Goal: Task Accomplishment & Management: Manage account settings

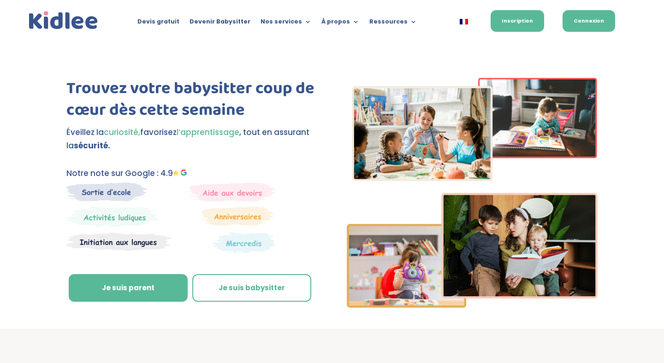
click at [591, 26] on link "Connexion" at bounding box center [588, 21] width 53 height 22
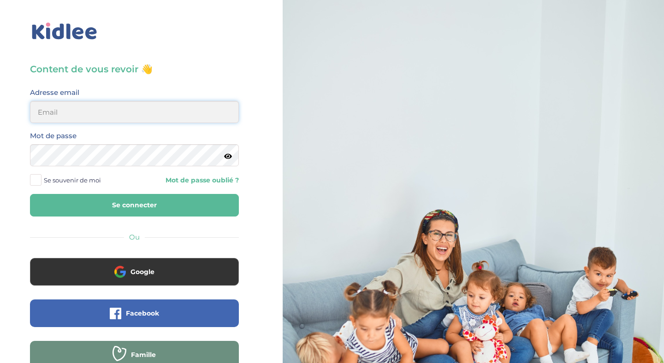
click at [163, 112] on input "email" at bounding box center [134, 112] width 209 height 22
type input "c.montgolfier@gmail.com"
click at [36, 182] on span at bounding box center [36, 180] width 12 height 12
click at [0, 0] on input "Se souvenir de moi" at bounding box center [0, 0] width 0 height 0
click at [118, 201] on button "Se connecter" at bounding box center [134, 205] width 209 height 23
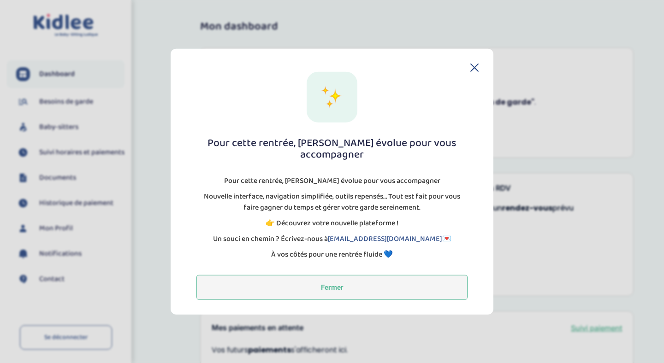
click at [341, 285] on button "Fermer" at bounding box center [331, 287] width 271 height 25
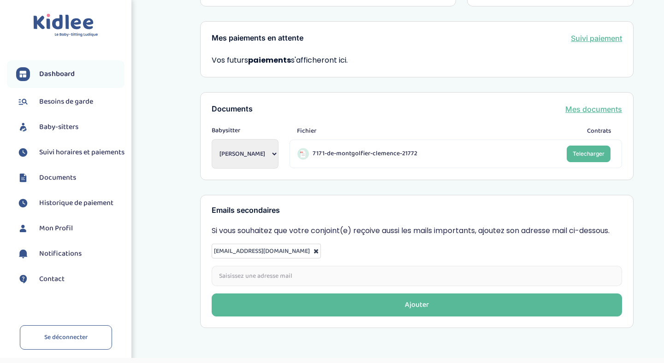
scroll to position [291, 0]
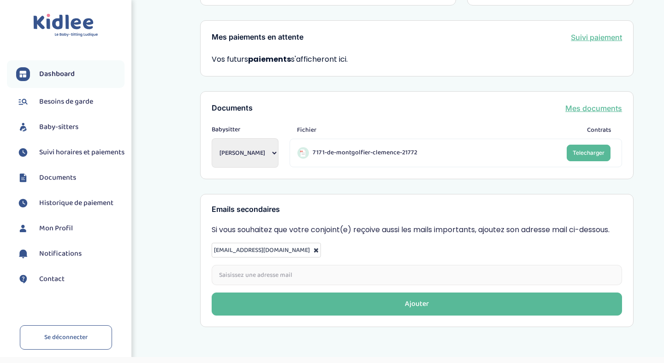
click at [71, 157] on span "Suivi horaires et paiements" at bounding box center [81, 152] width 85 height 11
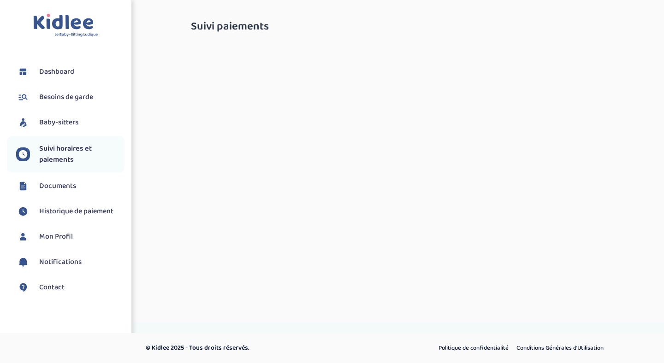
select select "septembre 2025"
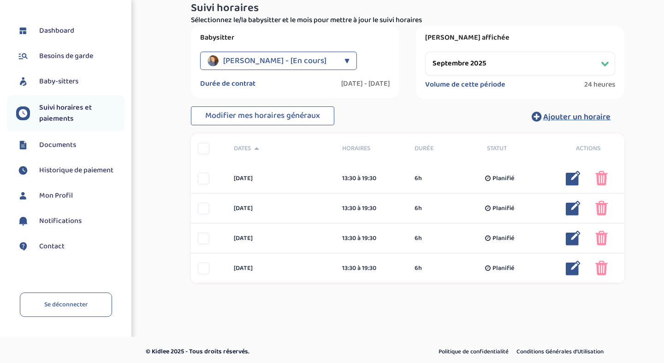
scroll to position [92, 0]
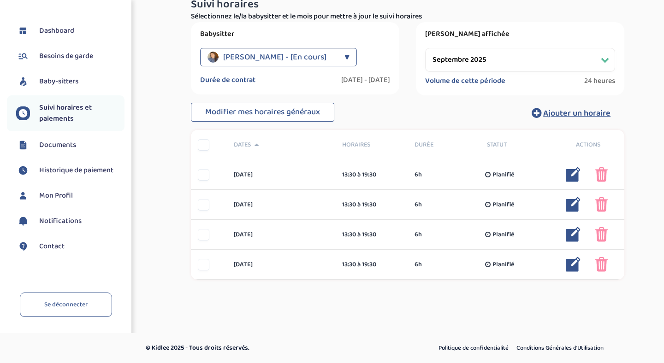
click at [75, 55] on span "Besoins de garde" at bounding box center [66, 56] width 54 height 11
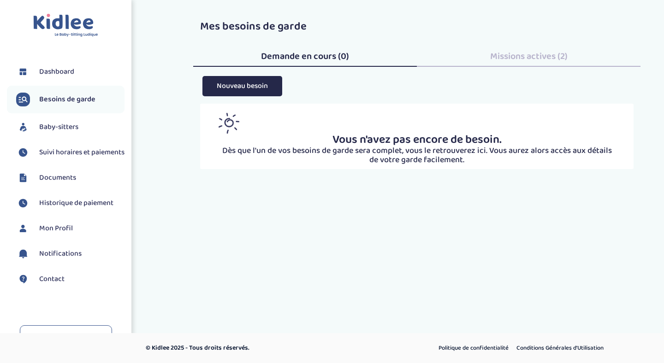
click at [73, 130] on span "Baby-sitters" at bounding box center [58, 127] width 39 height 11
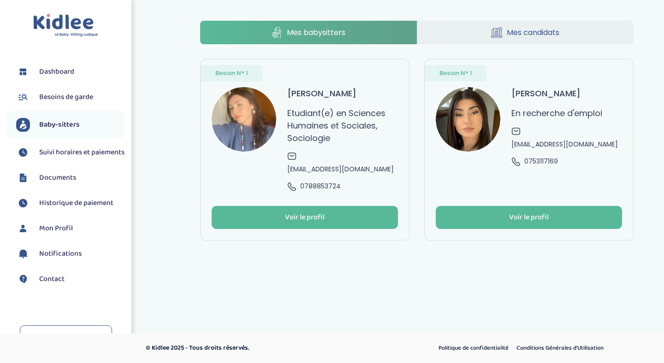
click at [49, 257] on span "Notifications" at bounding box center [60, 253] width 42 height 11
